Goal: Check status: Check status

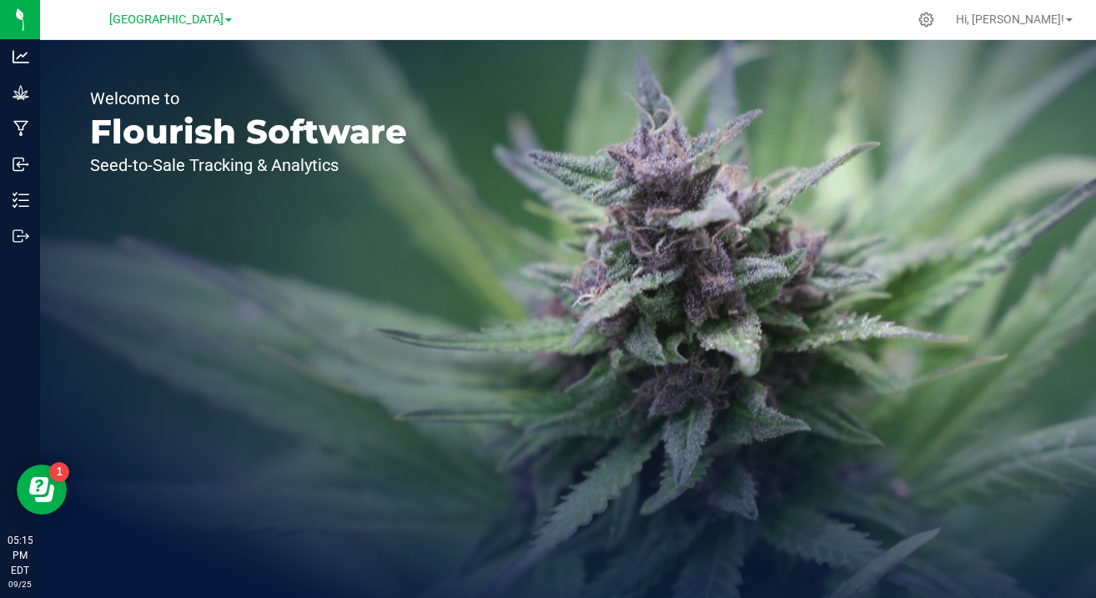
click at [230, 20] on span at bounding box center [228, 19] width 7 height 3
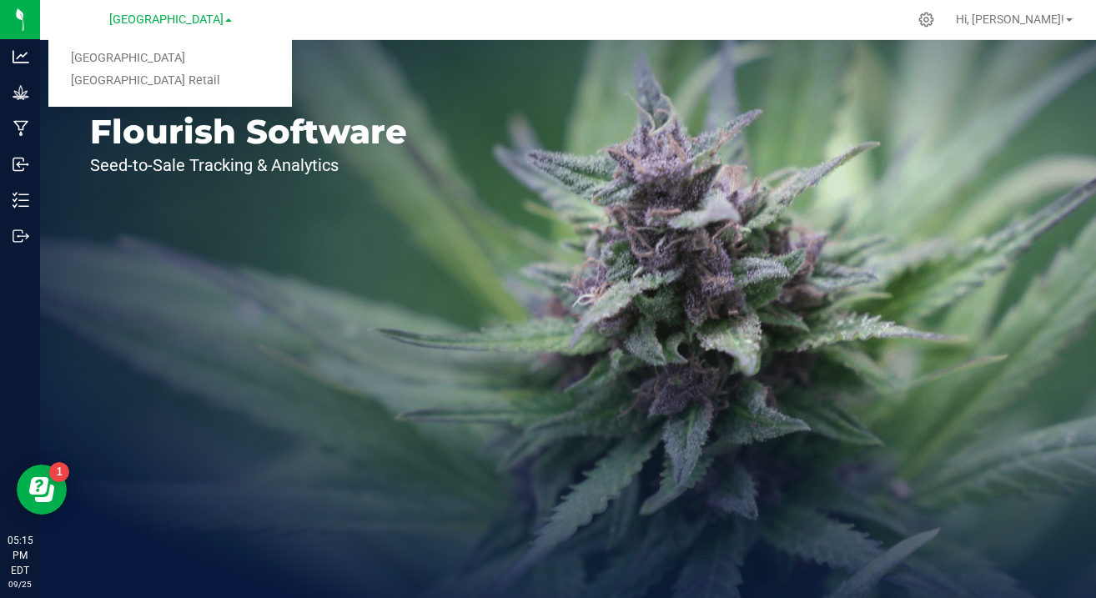
click at [158, 85] on link "[GEOGRAPHIC_DATA] Retail" at bounding box center [170, 81] width 244 height 23
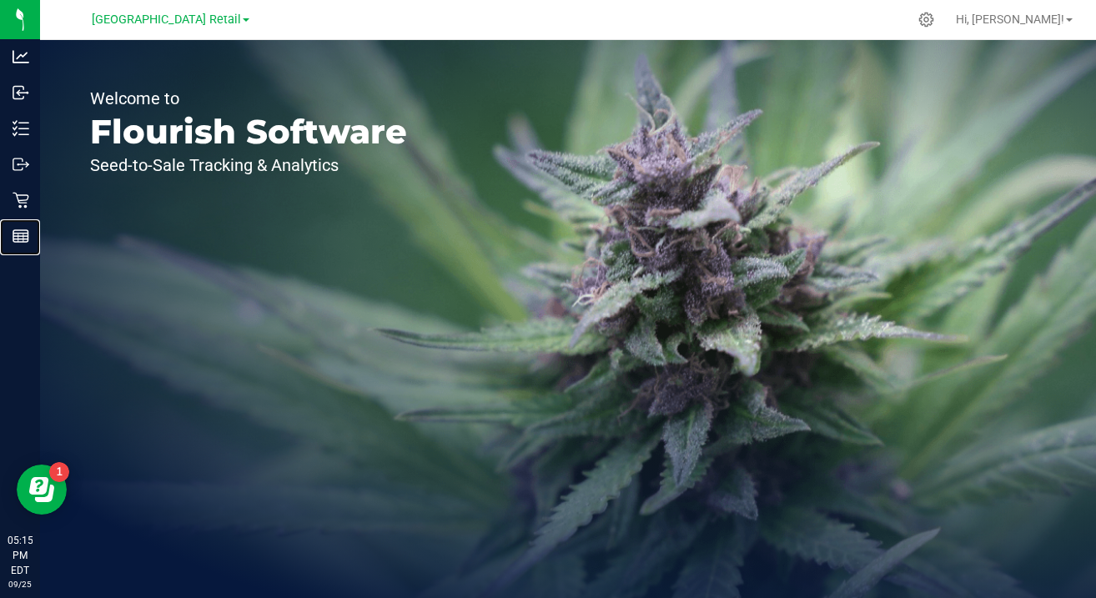
click at [16, 244] on icon at bounding box center [21, 236] width 17 height 17
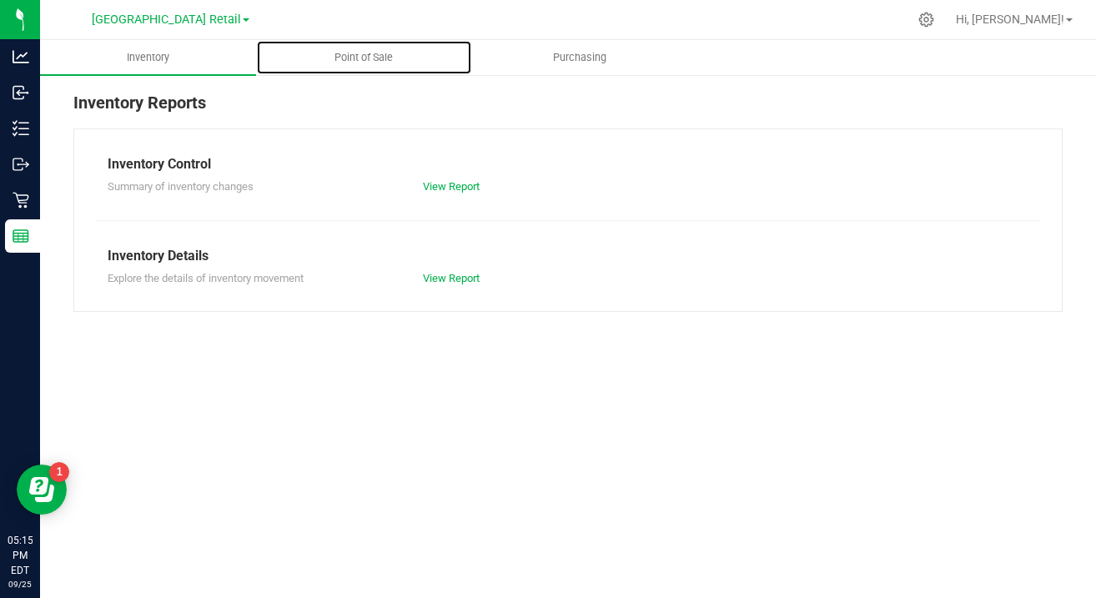
click at [357, 61] on span "Point of Sale" at bounding box center [363, 57] width 103 height 15
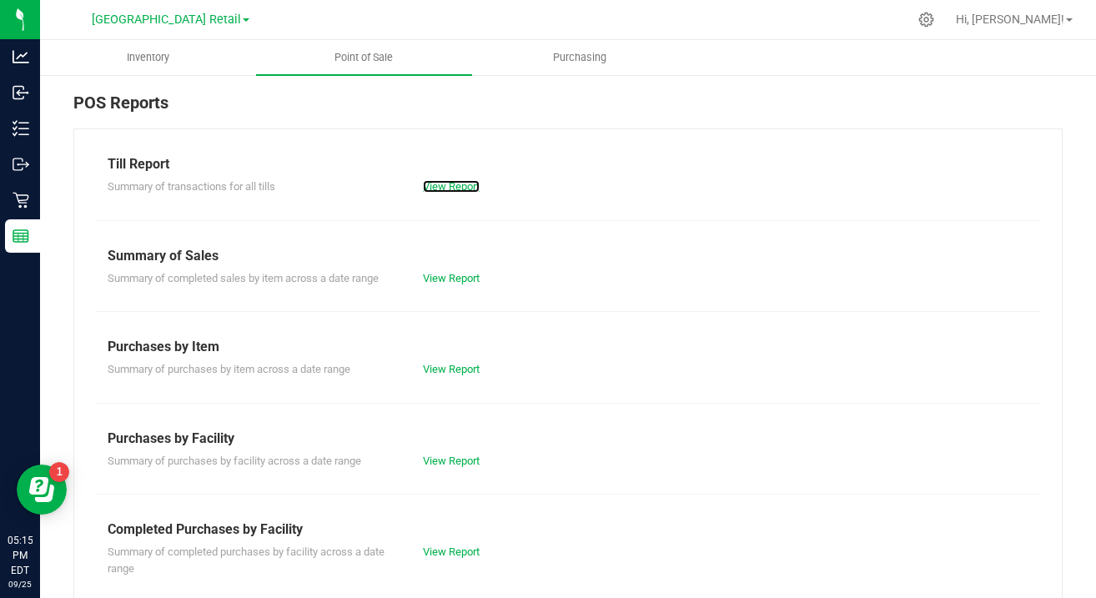
click at [452, 186] on link "View Report" at bounding box center [451, 186] width 57 height 13
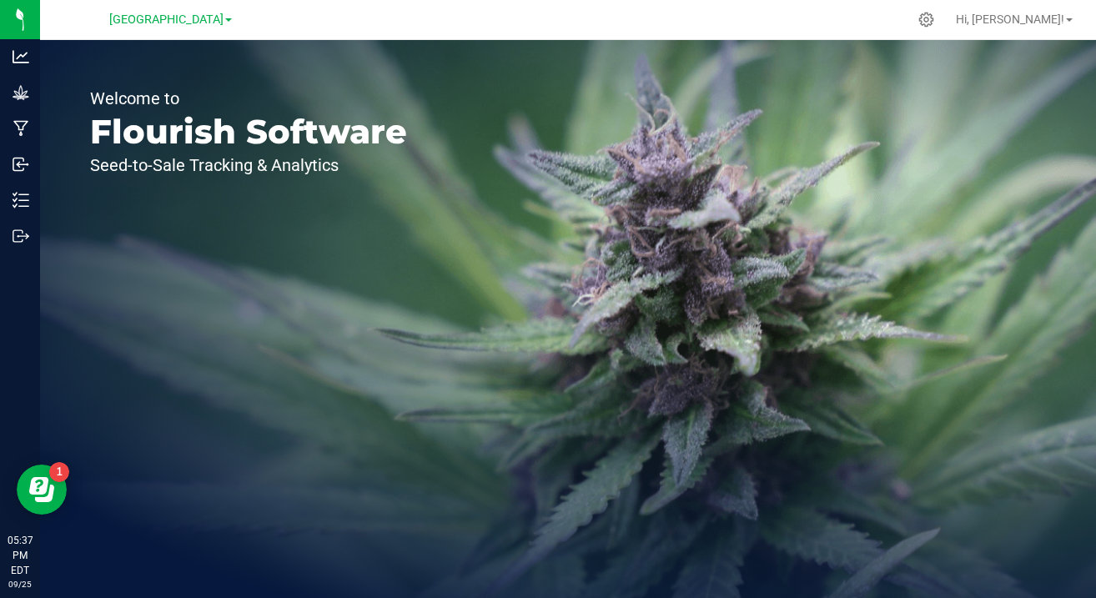
click at [215, 25] on span "[GEOGRAPHIC_DATA]" at bounding box center [166, 20] width 114 height 14
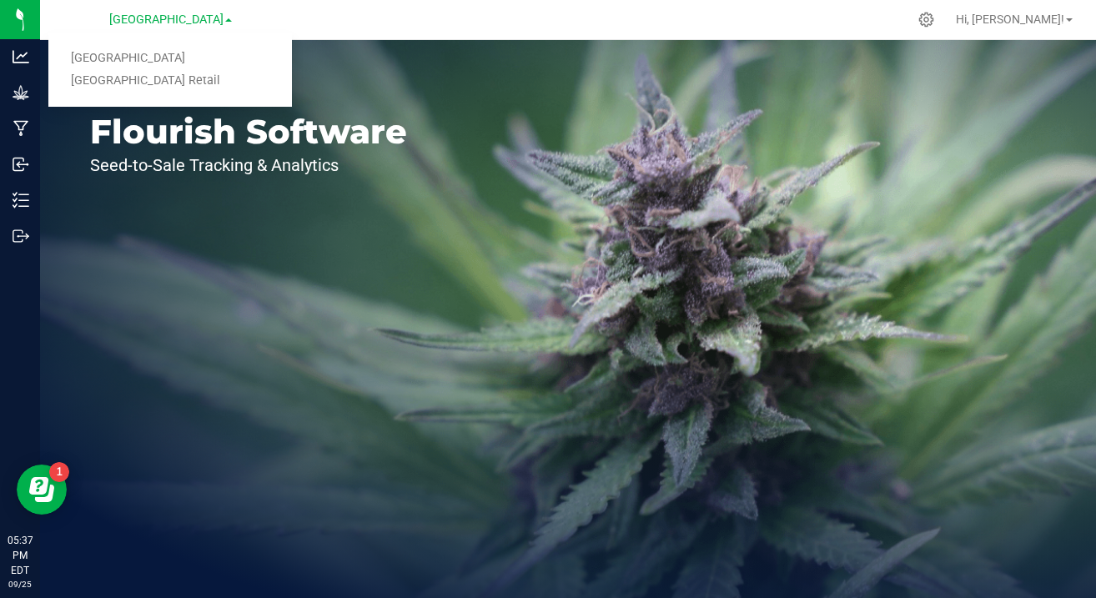
click at [178, 81] on link "[GEOGRAPHIC_DATA] Retail" at bounding box center [170, 81] width 244 height 23
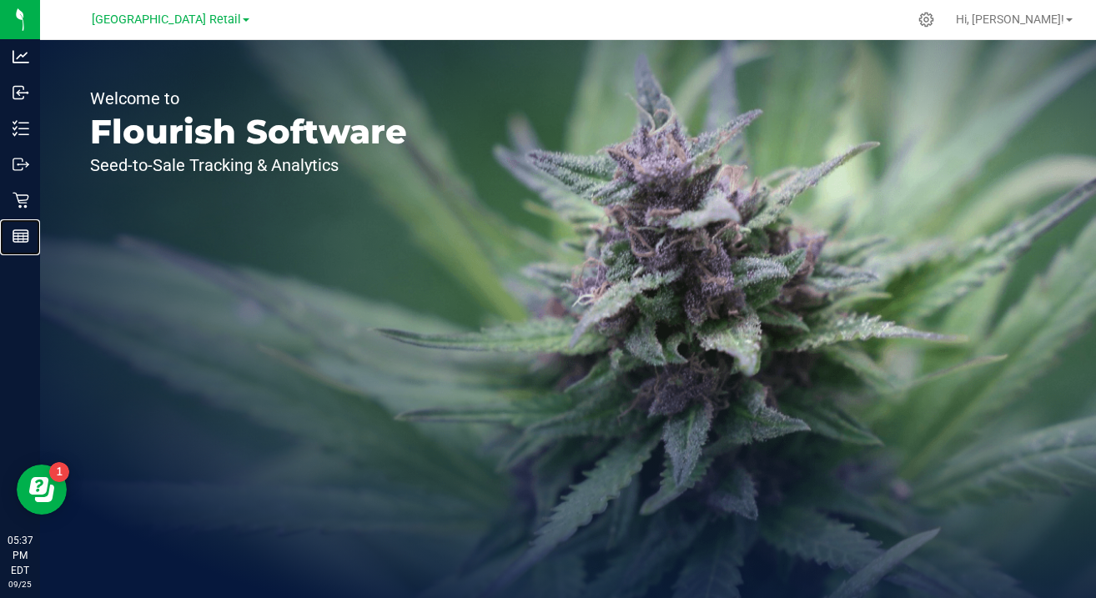
click at [23, 238] on line at bounding box center [23, 238] width 0 height 8
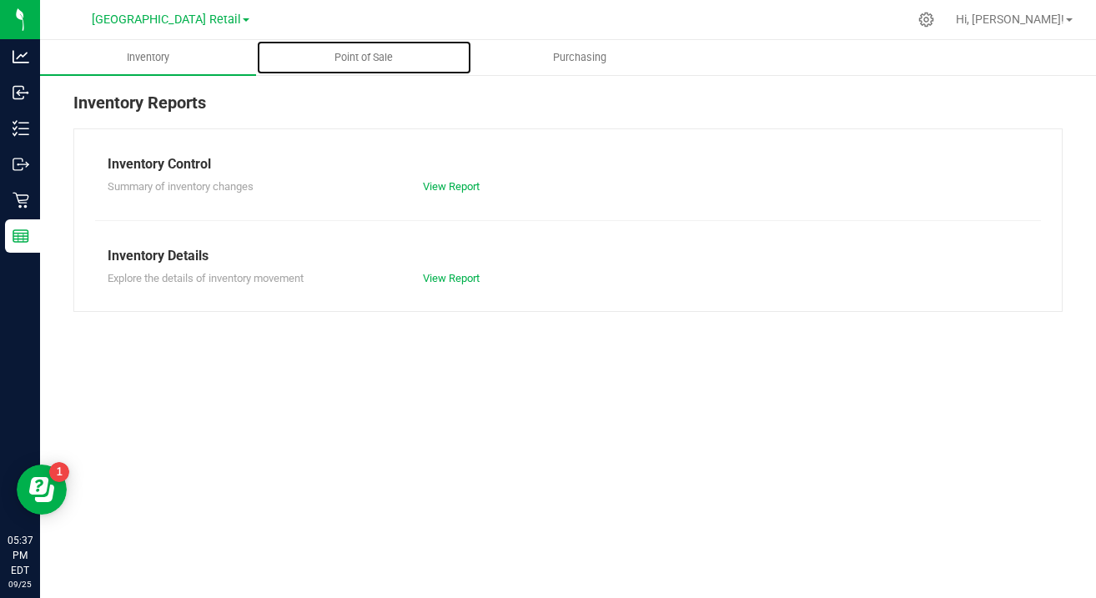
click at [366, 62] on span "Point of Sale" at bounding box center [363, 57] width 103 height 15
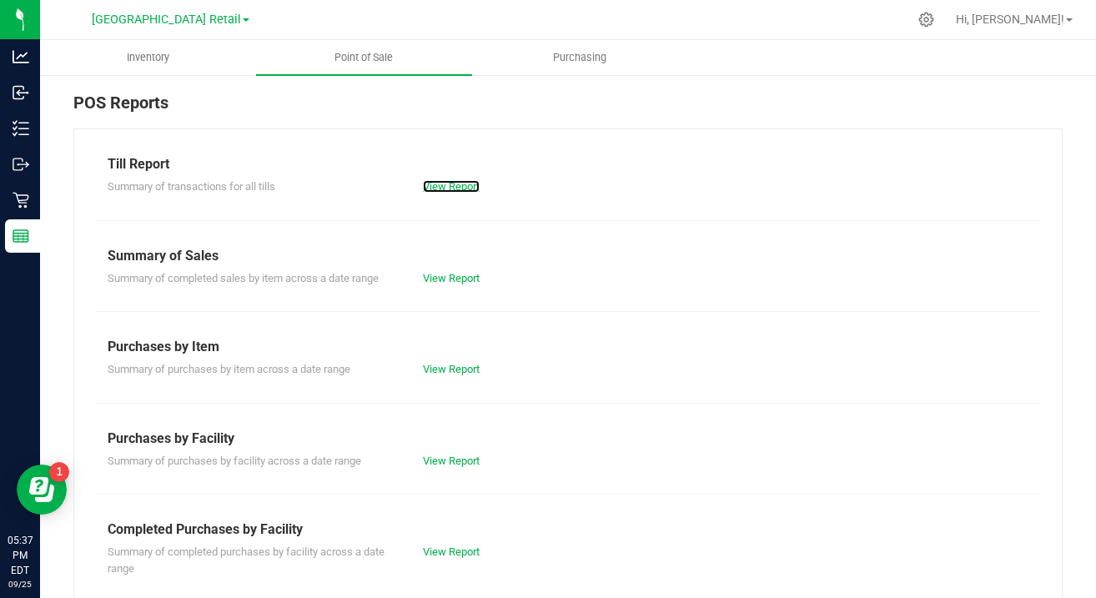
click at [450, 188] on link "View Report" at bounding box center [451, 186] width 57 height 13
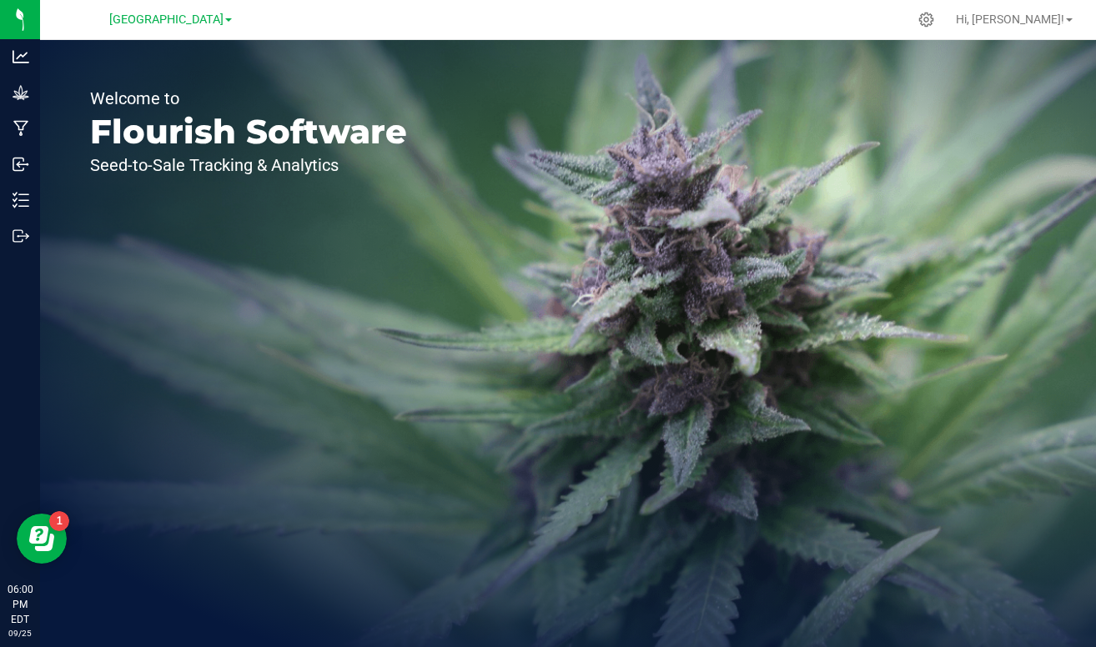
click at [214, 23] on span "[GEOGRAPHIC_DATA]" at bounding box center [166, 20] width 114 height 14
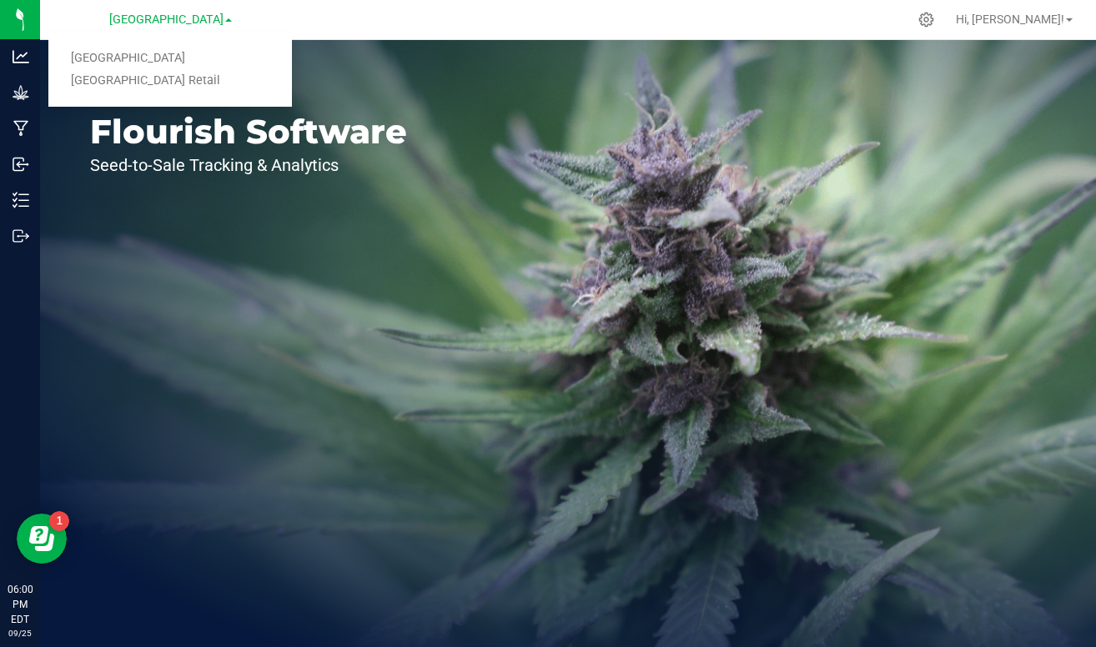
click at [188, 88] on link "[GEOGRAPHIC_DATA] Retail" at bounding box center [170, 81] width 244 height 23
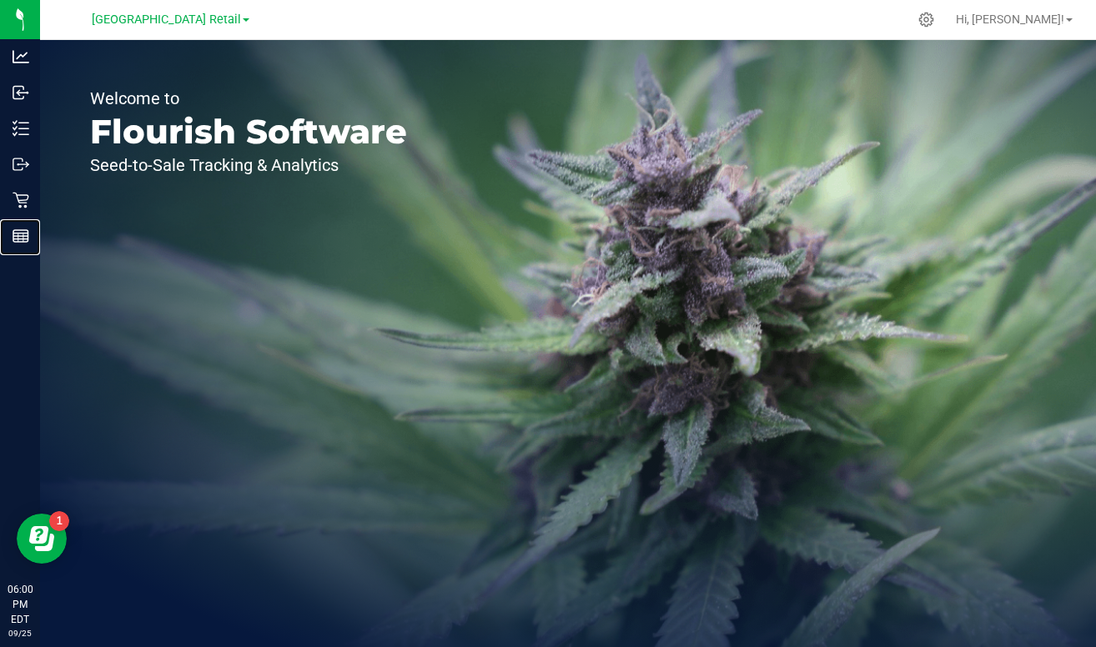
click at [23, 238] on line at bounding box center [23, 238] width 0 height 8
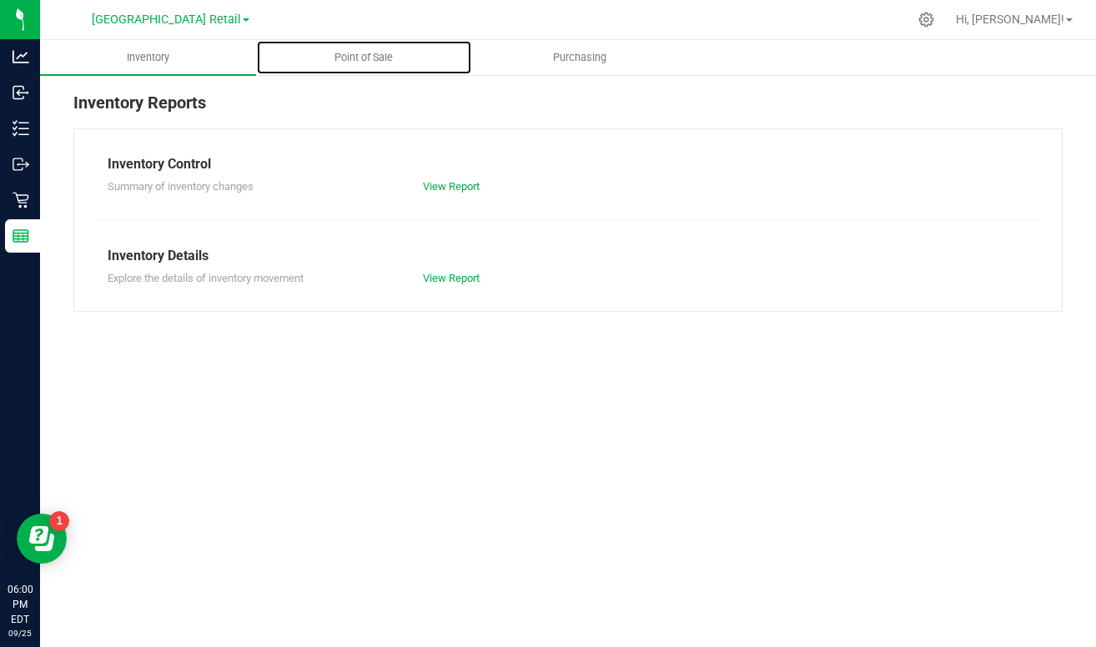
click at [373, 59] on span "Point of Sale" at bounding box center [363, 57] width 103 height 15
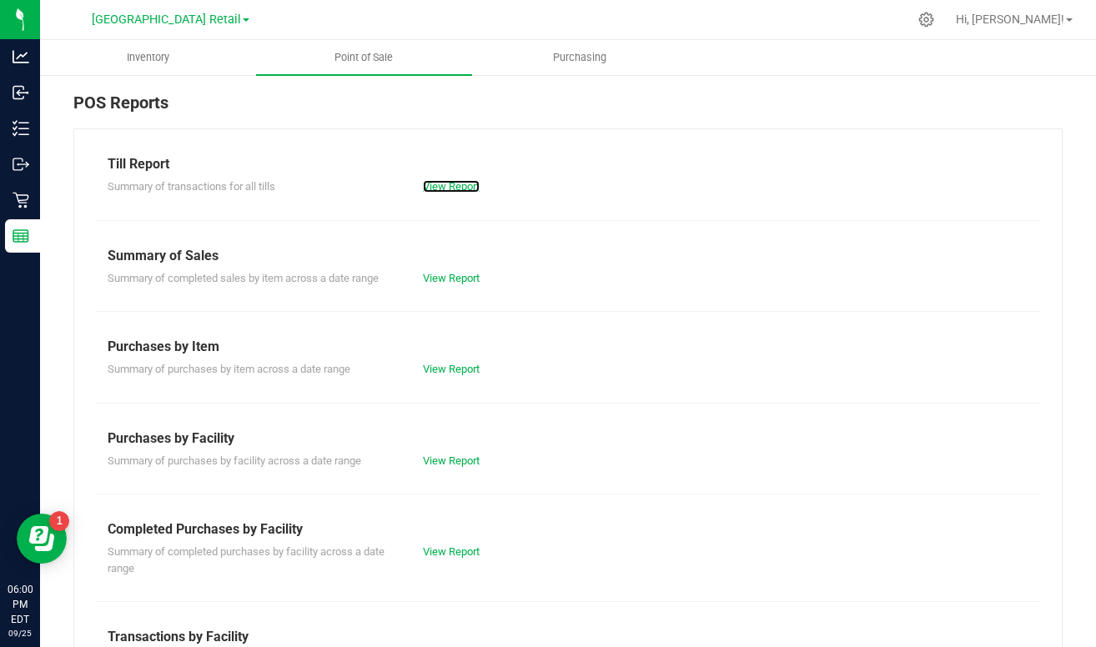
click at [443, 191] on link "View Report" at bounding box center [451, 186] width 57 height 13
